Goal: Task Accomplishment & Management: Manage account settings

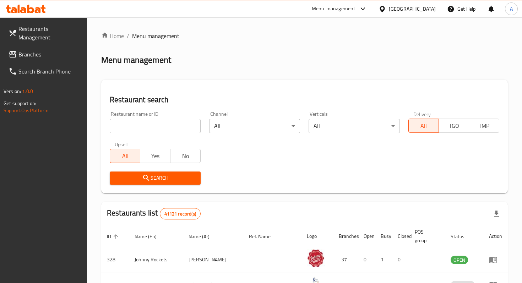
click at [178, 120] on input "search" at bounding box center [155, 126] width 91 height 14
type input "smoke st"
click button "Search" at bounding box center [155, 178] width 91 height 13
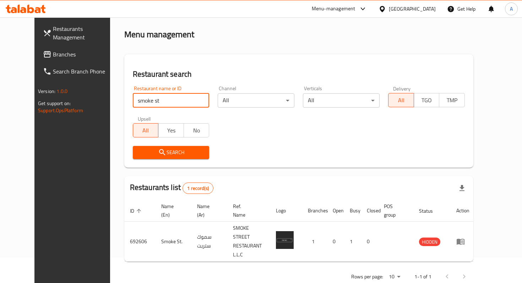
scroll to position [28, 0]
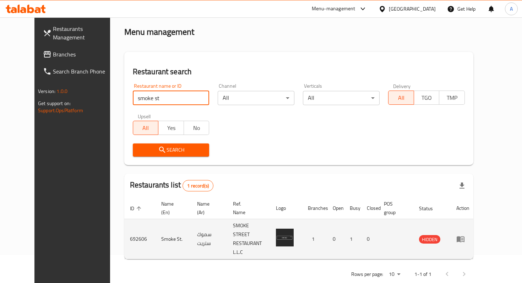
click at [475, 239] on td "enhanced table" at bounding box center [463, 239] width 25 height 40
click at [475, 237] on td "enhanced table" at bounding box center [463, 239] width 25 height 40
click at [465, 235] on icon "enhanced table" at bounding box center [460, 239] width 9 height 9
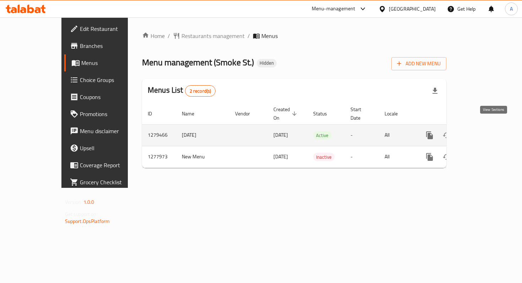
click at [485, 131] on icon "enhanced table" at bounding box center [481, 135] width 9 height 9
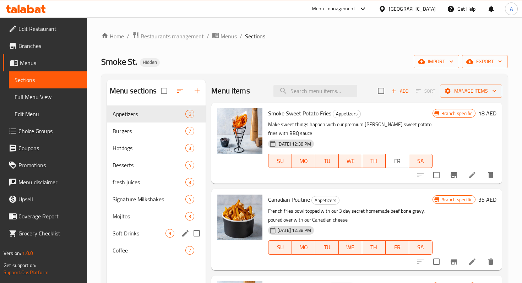
click at [134, 237] on span "Soft Drinks" at bounding box center [139, 233] width 53 height 9
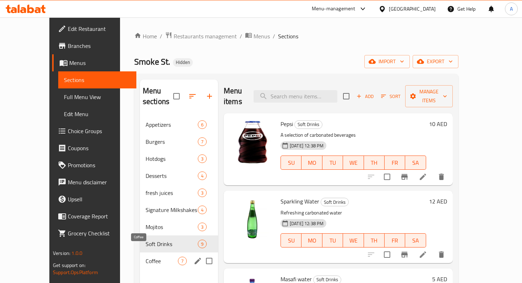
click at [146, 257] on span "Coffee" at bounding box center [162, 261] width 32 height 9
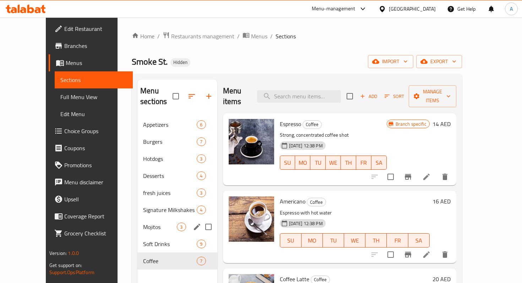
click at [143, 223] on span "Mojitos" at bounding box center [160, 227] width 34 height 9
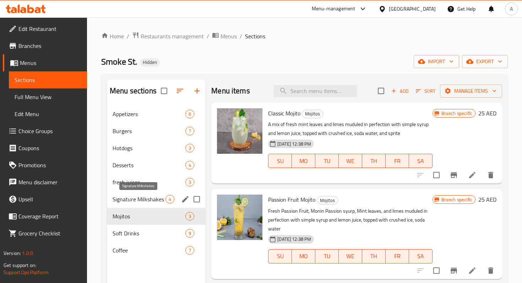
click at [130, 201] on span "Signature Milkshakes" at bounding box center [139, 199] width 53 height 9
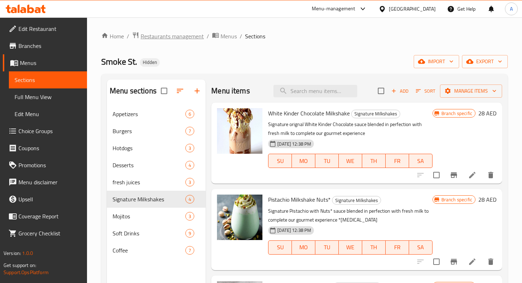
click at [153, 37] on span "Restaurants management" at bounding box center [172, 36] width 63 height 9
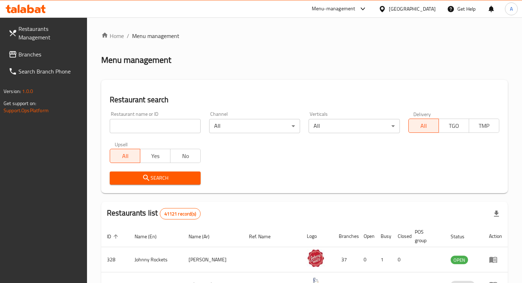
click at [156, 128] on input "search" at bounding box center [155, 126] width 91 height 14
type input "maiz tacos"
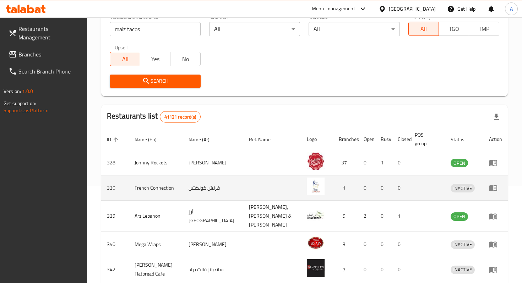
scroll to position [37, 0]
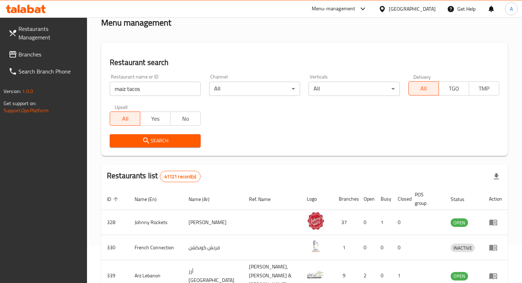
click at [190, 139] on span "Search" at bounding box center [155, 140] width 80 height 9
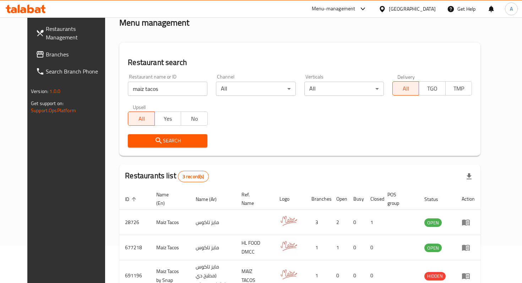
scroll to position [78, 0]
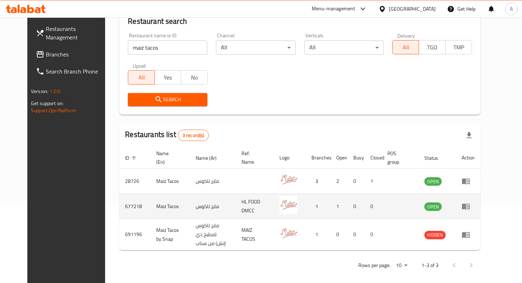
click at [470, 208] on icon "enhanced table" at bounding box center [466, 207] width 8 height 6
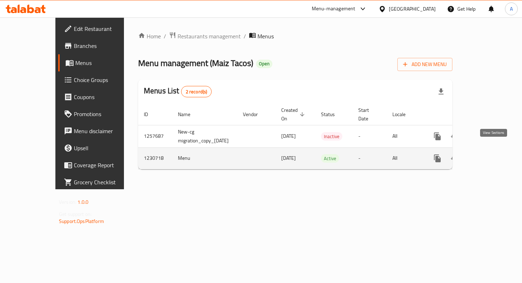
click at [493, 155] on icon "enhanced table" at bounding box center [488, 158] width 9 height 9
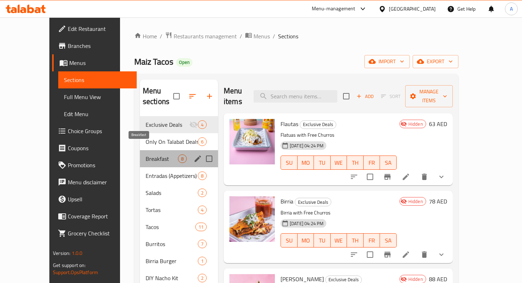
click at [146, 155] on span "Breakfast" at bounding box center [162, 159] width 32 height 9
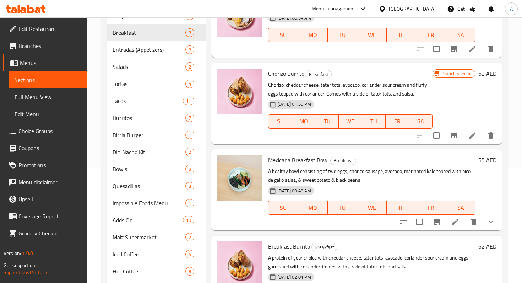
scroll to position [169, 0]
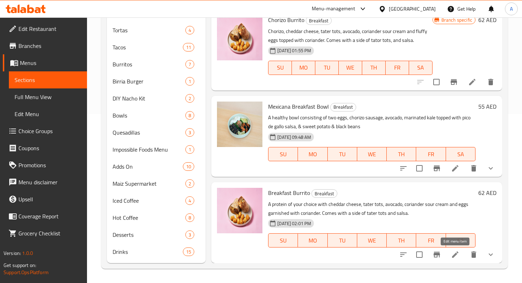
click at [458, 256] on icon at bounding box center [455, 254] width 9 height 9
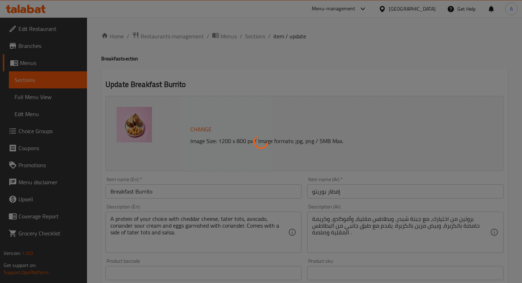
type input "اختيارك من البروتين - بوريتو الإفطار:"
type input "1"
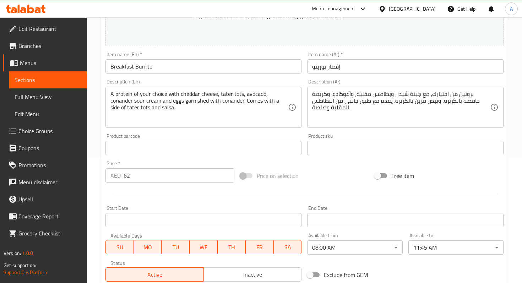
scroll to position [250, 0]
